Goal: Task Accomplishment & Management: Manage account settings

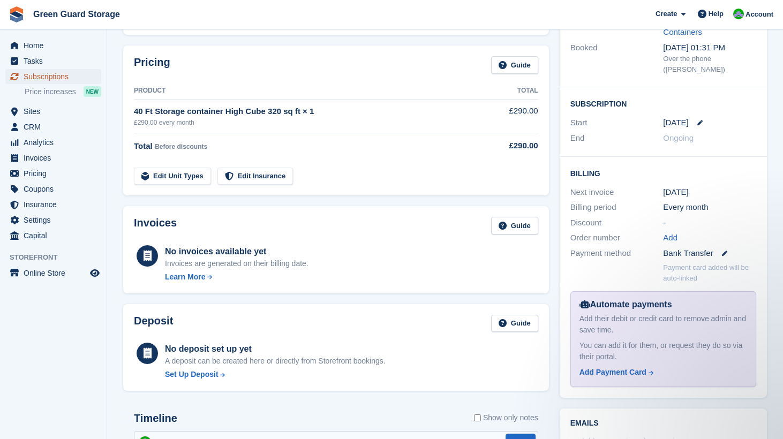
click at [51, 75] on span "Subscriptions" at bounding box center [56, 76] width 64 height 15
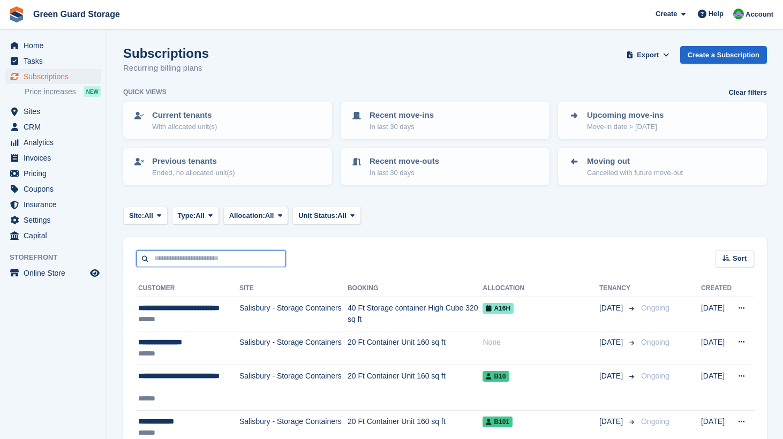
click at [202, 258] on input "text" at bounding box center [211, 259] width 150 height 18
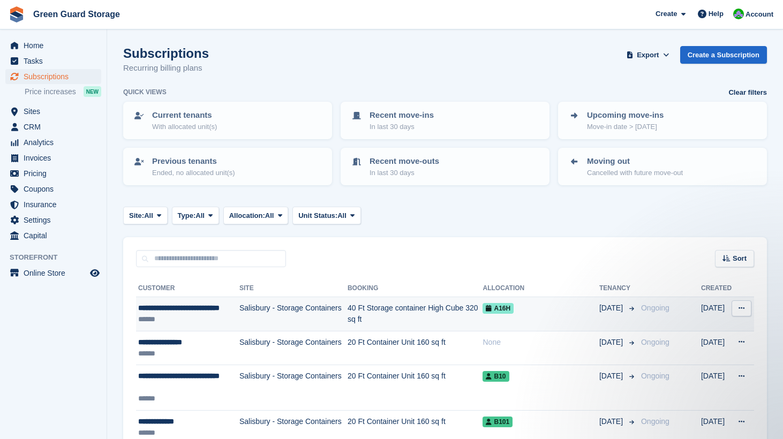
click at [358, 308] on td "40 Ft Storage container High Cube 320 sq ft" at bounding box center [414, 314] width 135 height 34
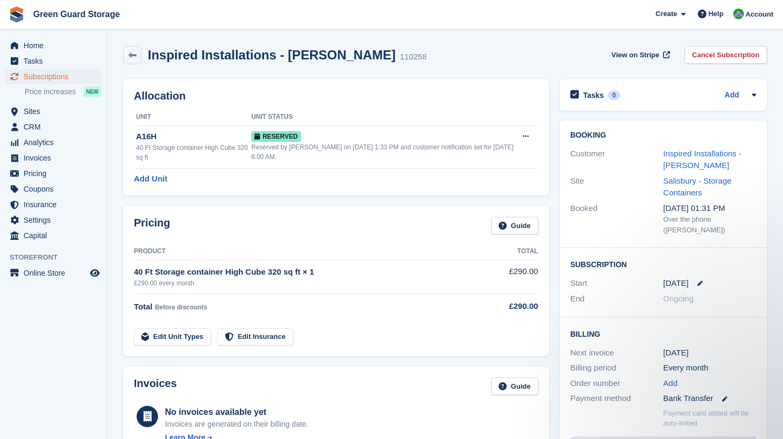
click at [156, 10] on span "Green Guard Storage Create Subscription Invoice Contact Deal Discount Page Help…" at bounding box center [391, 14] width 783 height 29
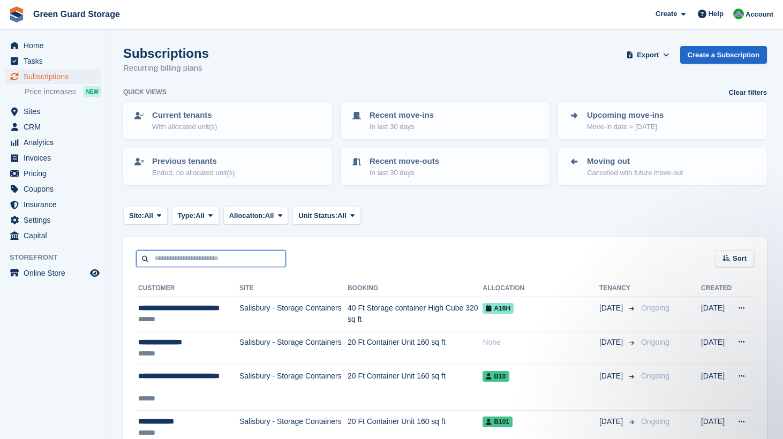
click at [195, 253] on input "text" at bounding box center [211, 259] width 150 height 18
type input "********"
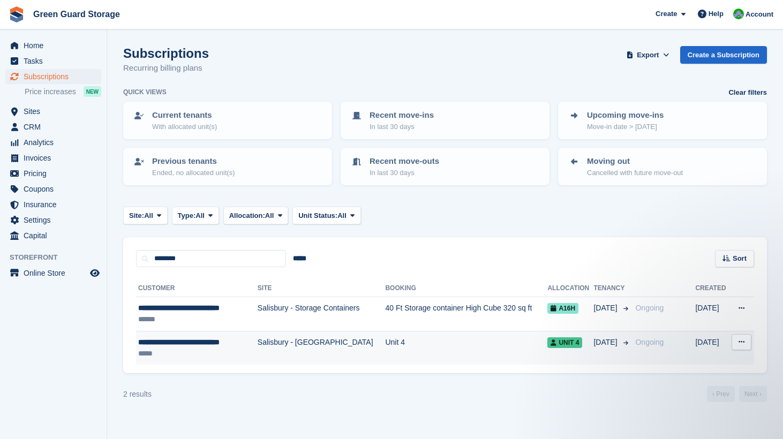
click at [269, 342] on td "Salisbury - [GEOGRAPHIC_DATA]" at bounding box center [322, 348] width 128 height 34
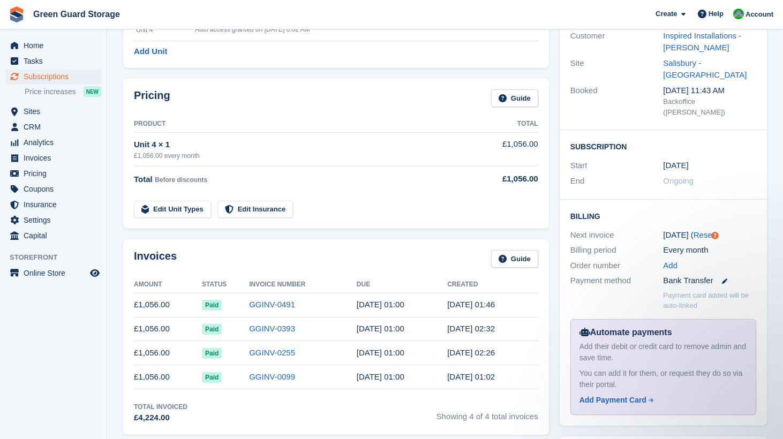
scroll to position [117, 0]
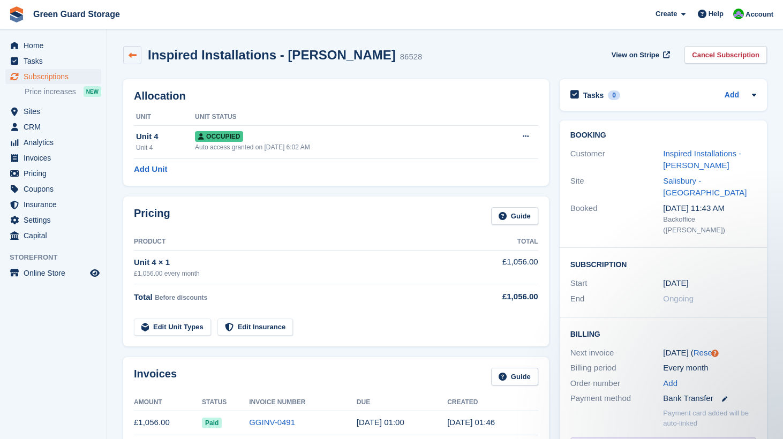
click at [133, 59] on icon at bounding box center [132, 55] width 8 height 8
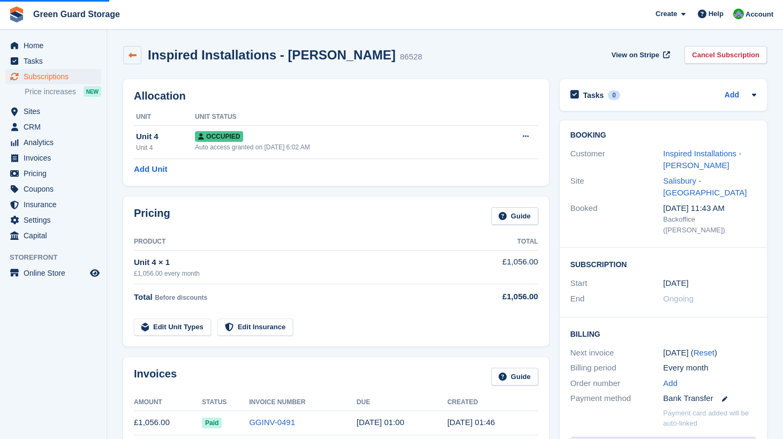
click at [133, 53] on icon at bounding box center [132, 55] width 8 height 8
click at [131, 53] on icon at bounding box center [132, 55] width 8 height 8
click at [39, 75] on span "Subscriptions" at bounding box center [56, 76] width 64 height 15
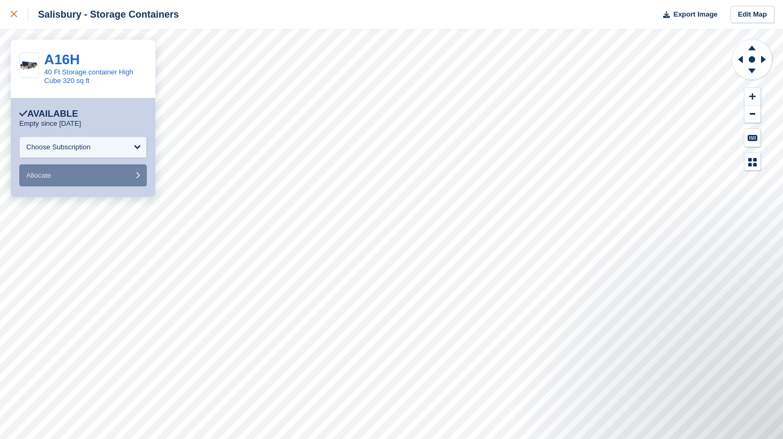
click at [13, 14] on icon at bounding box center [14, 14] width 6 height 6
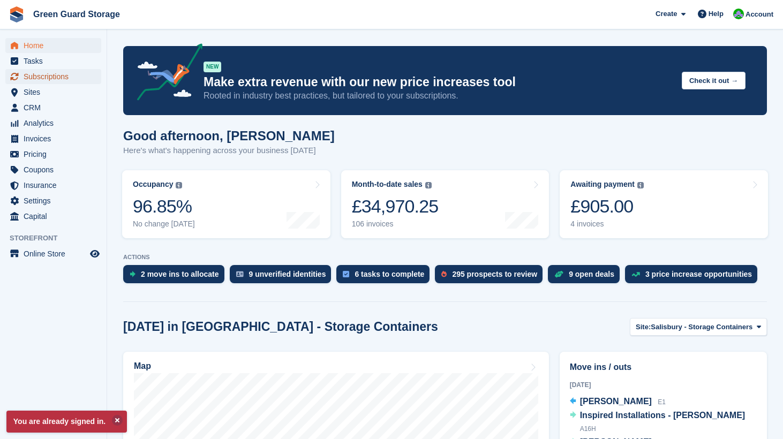
click at [33, 78] on span "Subscriptions" at bounding box center [56, 76] width 64 height 15
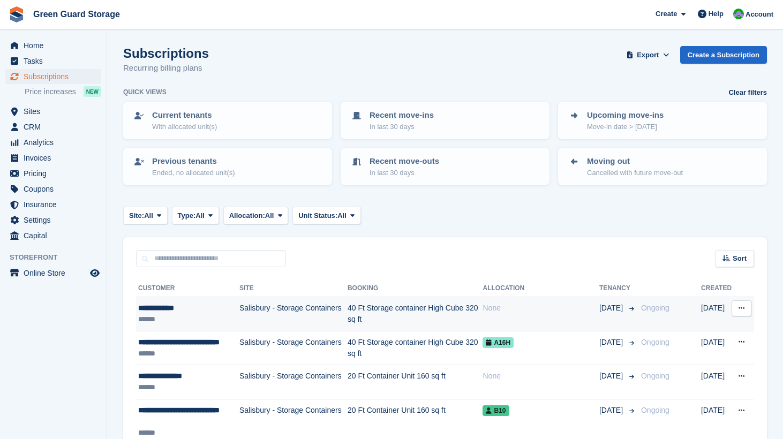
click at [274, 313] on td "Salisbury - Storage Containers" at bounding box center [293, 314] width 108 height 34
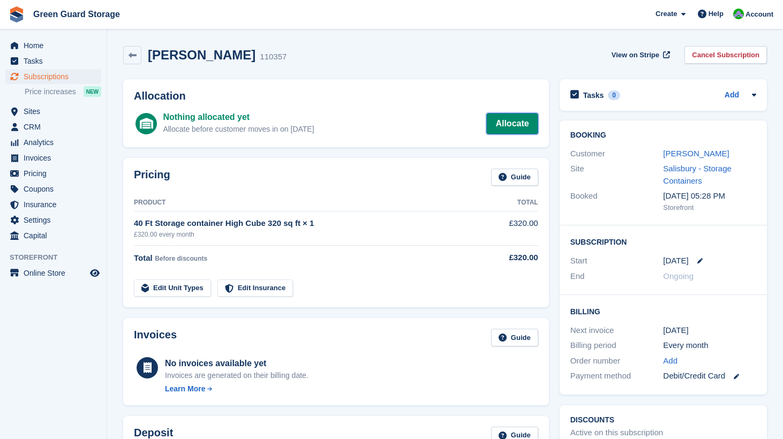
click at [509, 128] on link "Allocate" at bounding box center [511, 123] width 51 height 21
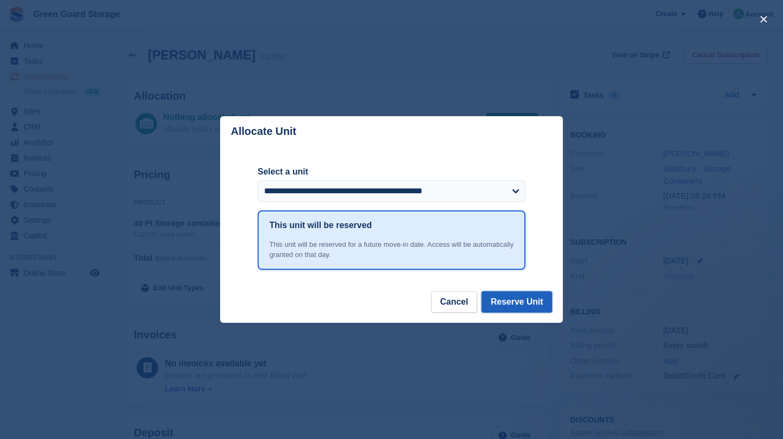
click at [504, 301] on button "Reserve Unit" at bounding box center [516, 301] width 71 height 21
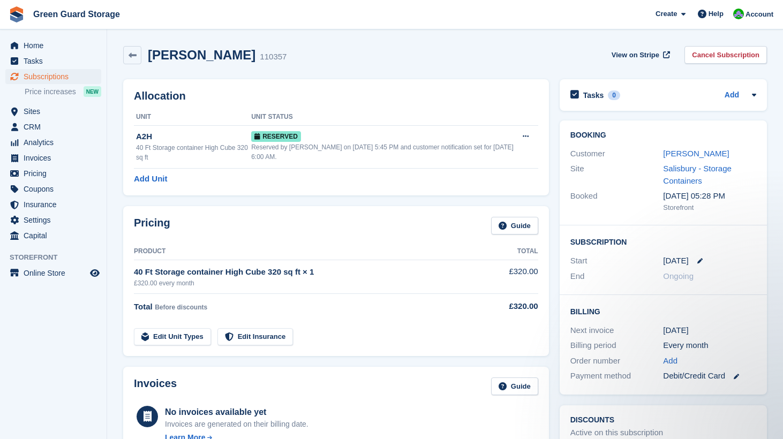
click at [113, 50] on section "Unit added [PERSON_NAME] 110357 View on Stripe Cancel Subscription Allocation U…" at bounding box center [445, 385] width 676 height 770
click at [43, 331] on aside "Home Tasks Subscriptions Subscriptions Subscriptions Price increases NEW Price …" at bounding box center [53, 221] width 107 height 385
